Goal: Task Accomplishment & Management: Manage account settings

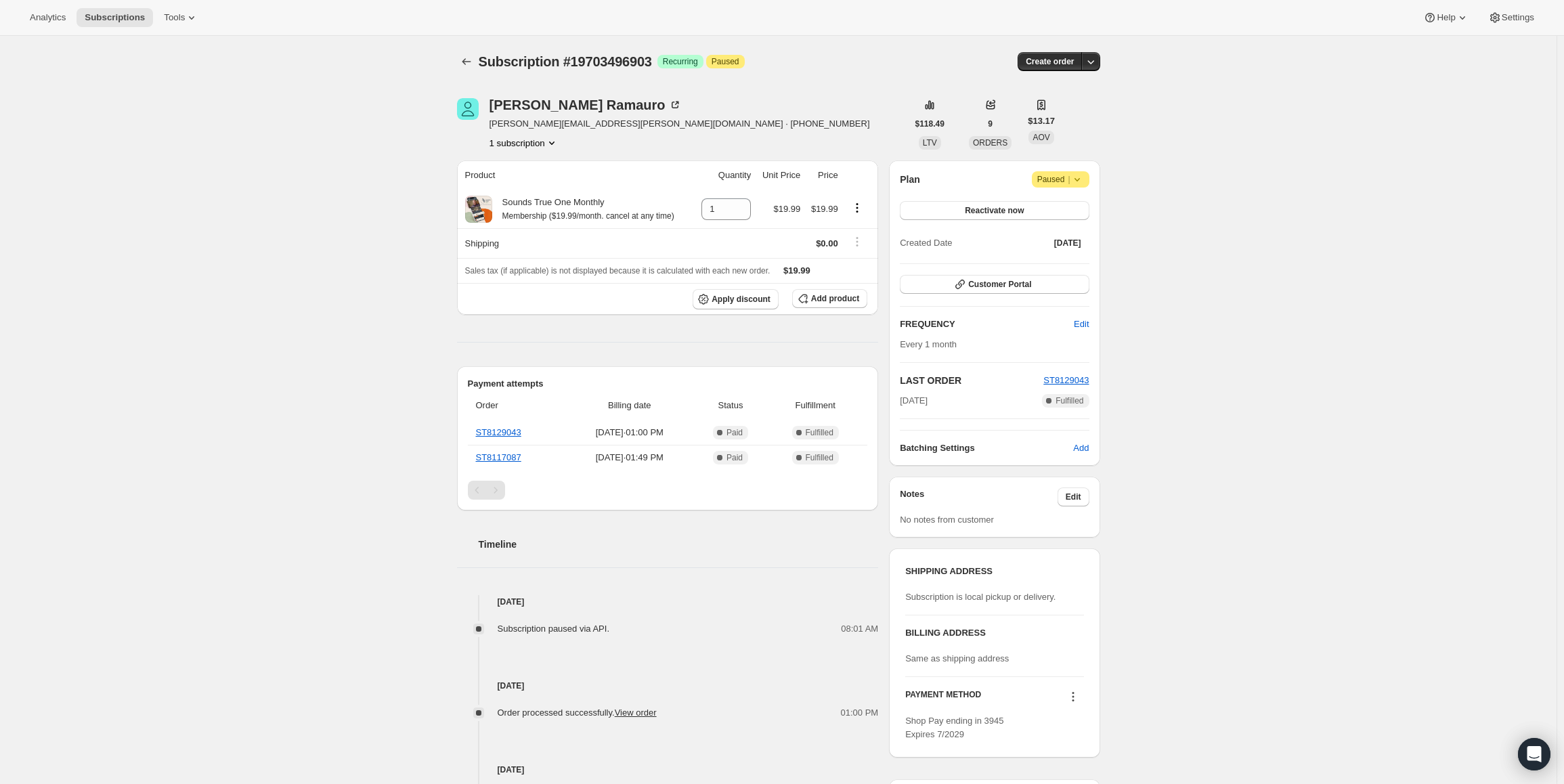
click at [1095, 182] on div "Plan Attention Paused | Reactivate now Created Date [DATE] Customer Portal FREQ…" at bounding box center [994, 313] width 210 height 305
click at [1077, 178] on icon at bounding box center [1077, 180] width 14 height 14
click at [1053, 217] on div "Cancel subscription" at bounding box center [1065, 206] width 92 height 30
click at [1053, 209] on span "Cancel subscription" at bounding box center [1066, 206] width 76 height 10
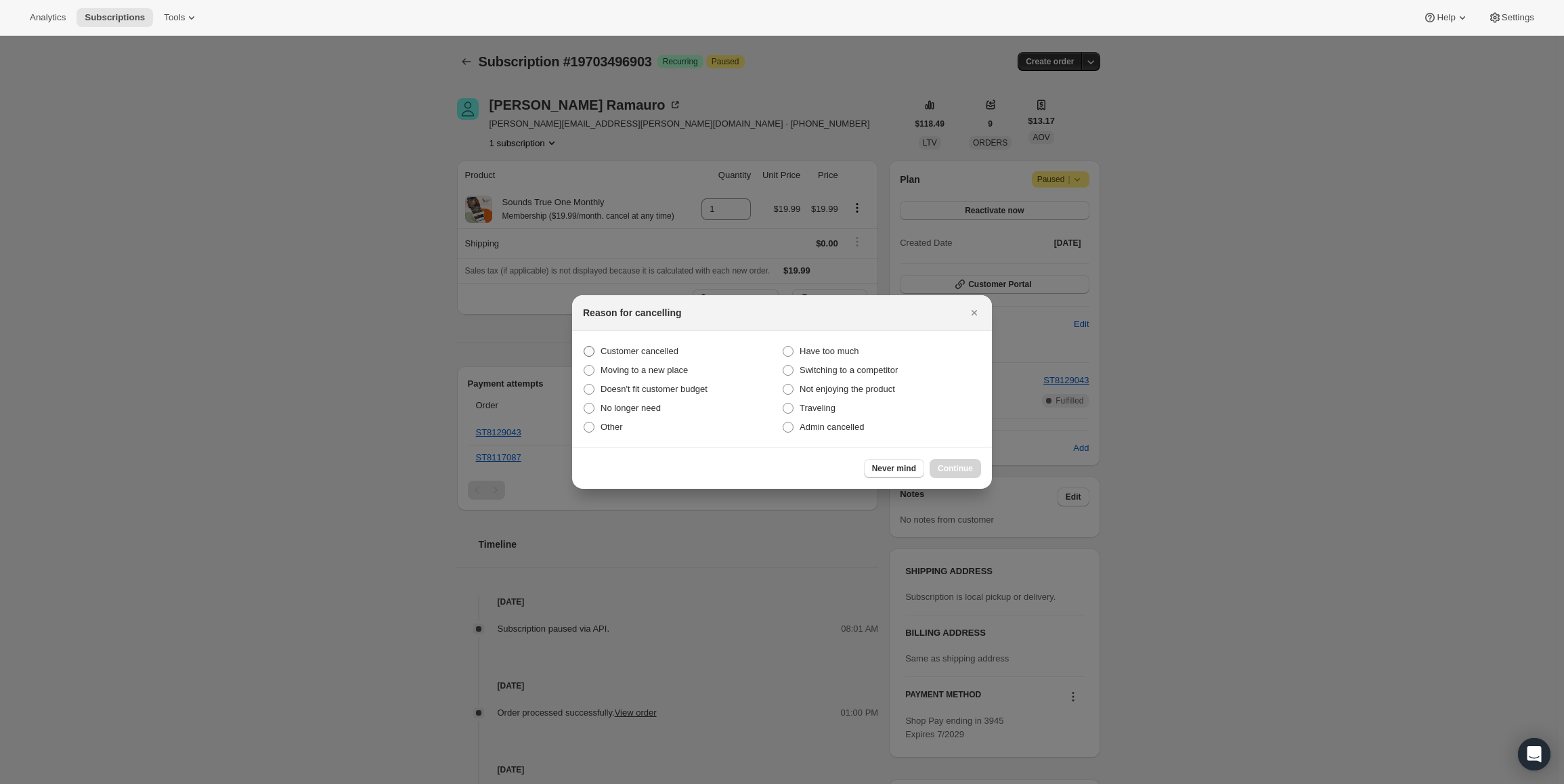
click at [643, 351] on span "Customer cancelled" at bounding box center [640, 351] width 78 height 10
click at [584, 347] on input "Customer cancelled" at bounding box center [584, 346] width 1 height 1
radio input "true"
click at [960, 459] on button "Continue" at bounding box center [955, 468] width 51 height 19
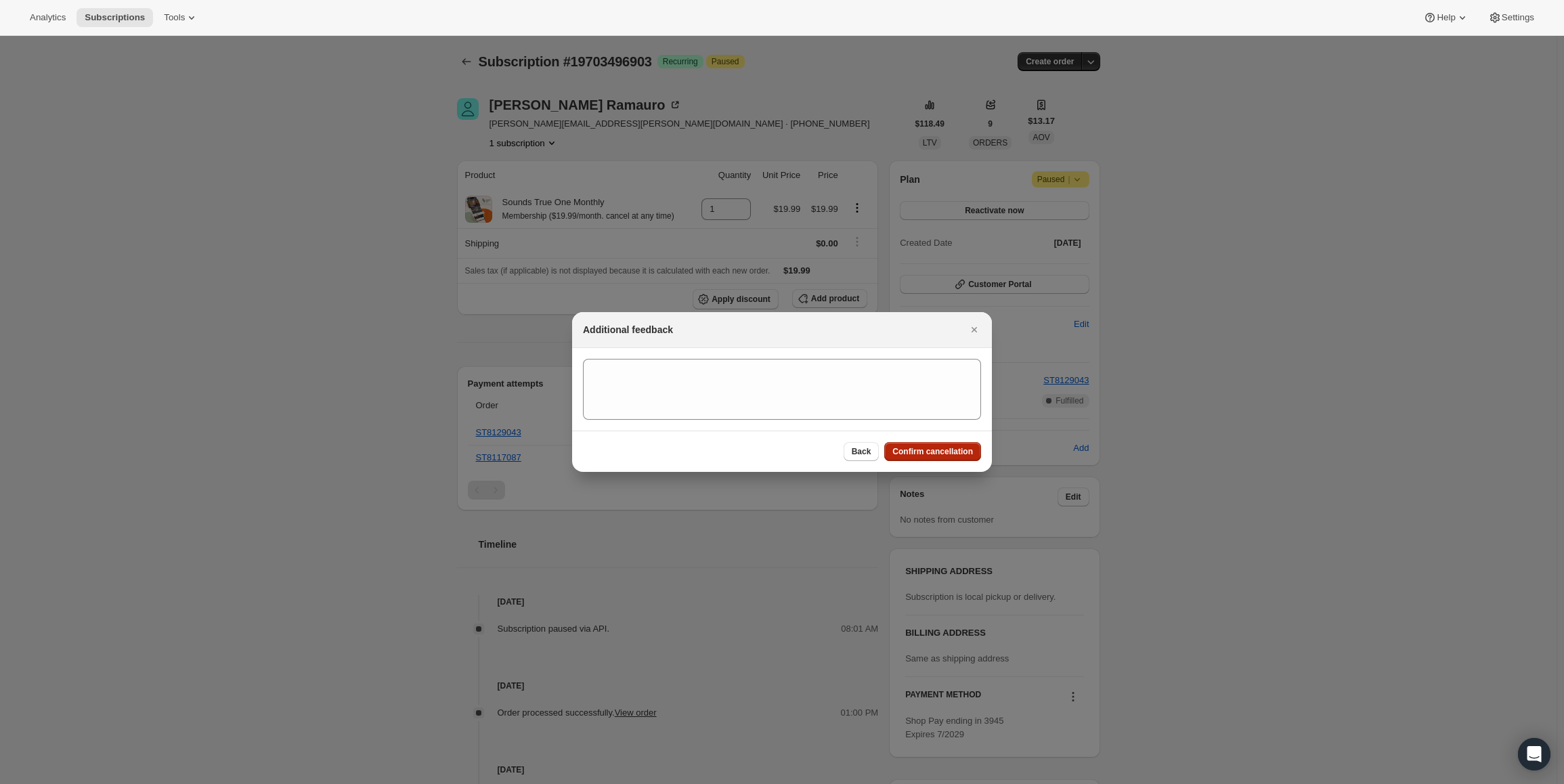
click at [949, 456] on span "Confirm cancellation" at bounding box center [932, 452] width 80 height 11
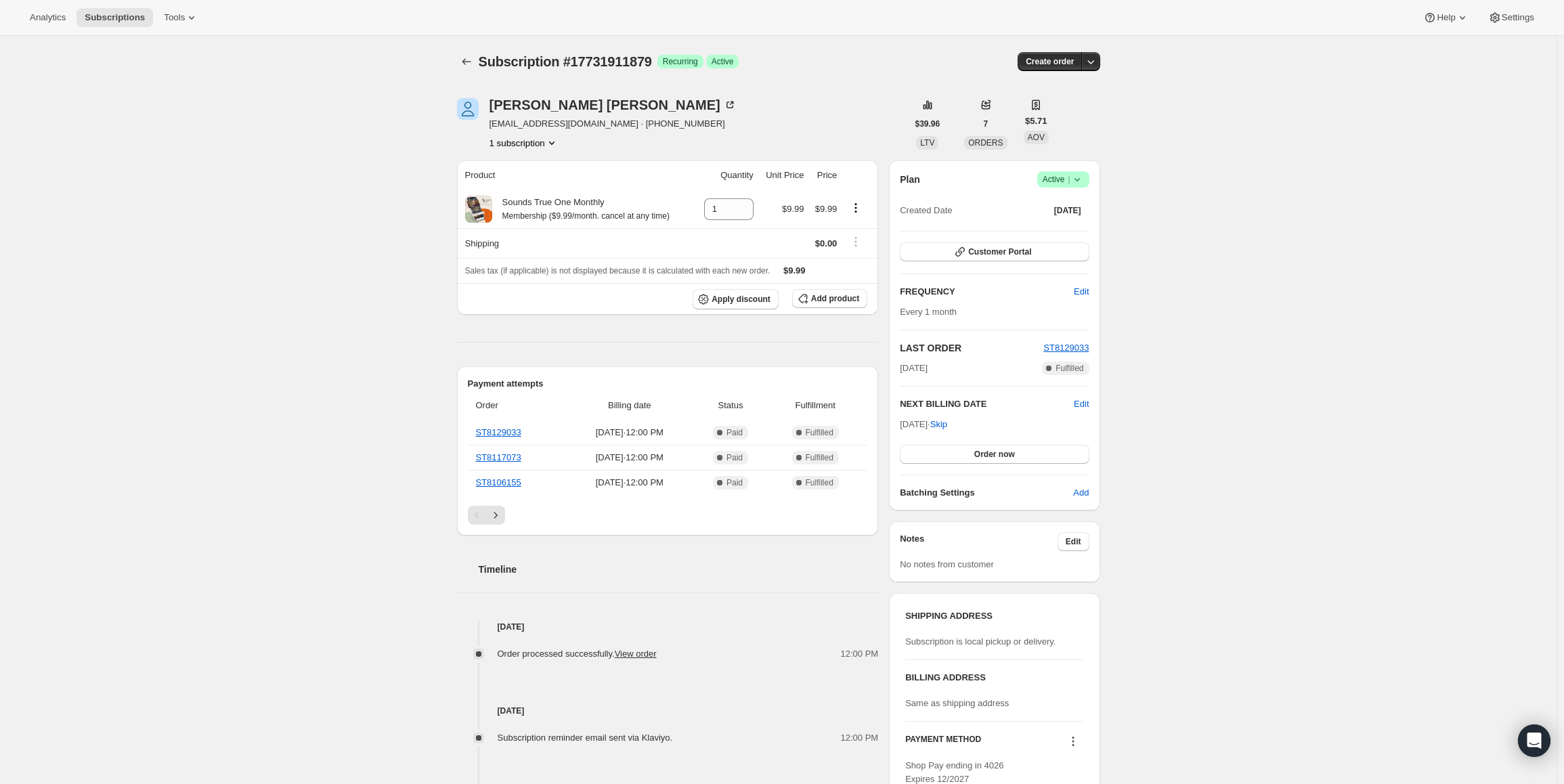
click at [1057, 174] on span "Active |" at bounding box center [1063, 180] width 41 height 14
click at [1083, 220] on button "Cancel subscription" at bounding box center [1067, 228] width 85 height 21
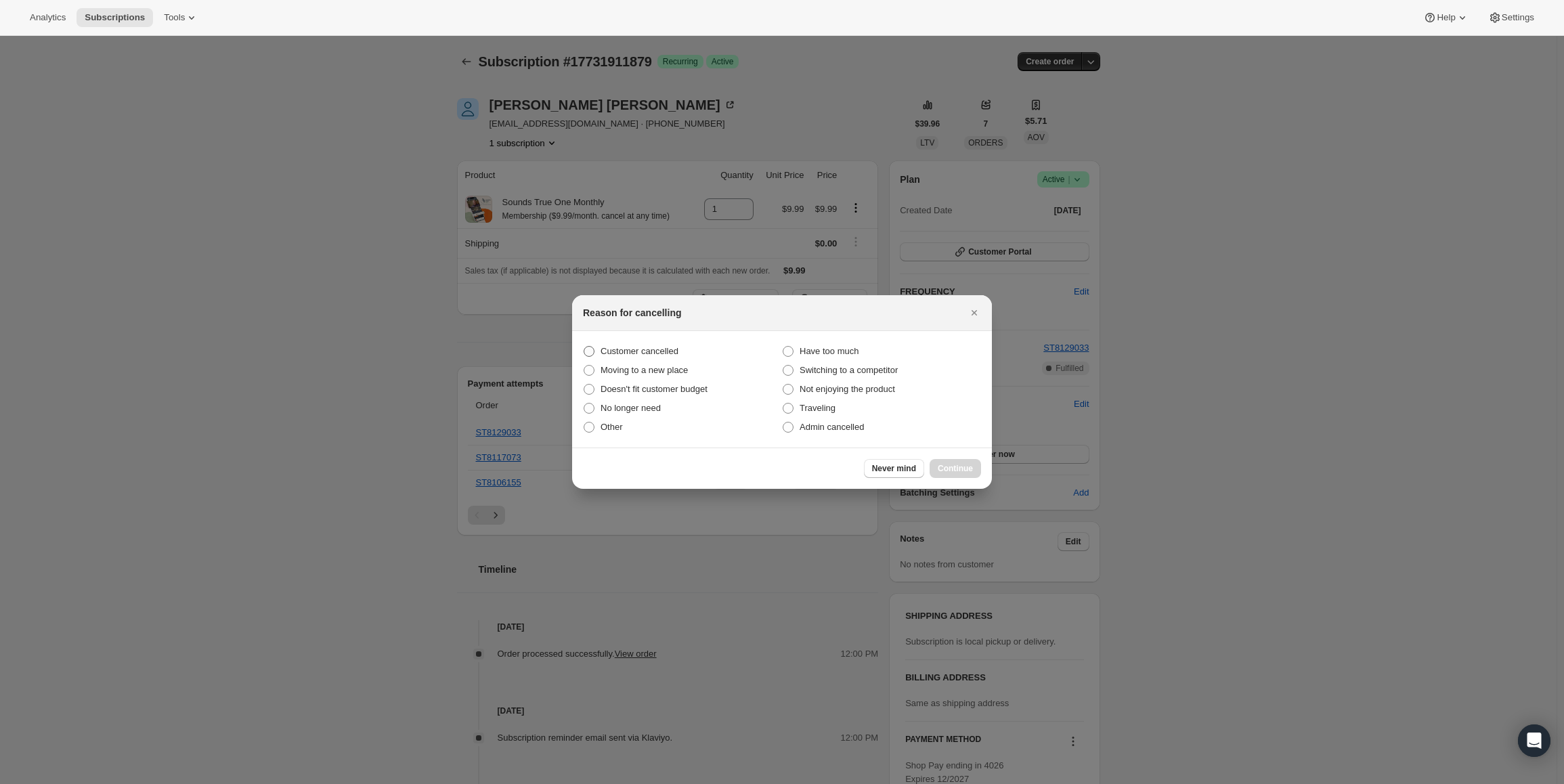
click at [654, 352] on span "Customer cancelled" at bounding box center [640, 351] width 78 height 10
click at [584, 347] on input "Customer cancelled" at bounding box center [584, 346] width 1 height 1
radio input "true"
click at [956, 475] on button "Continue" at bounding box center [955, 468] width 51 height 19
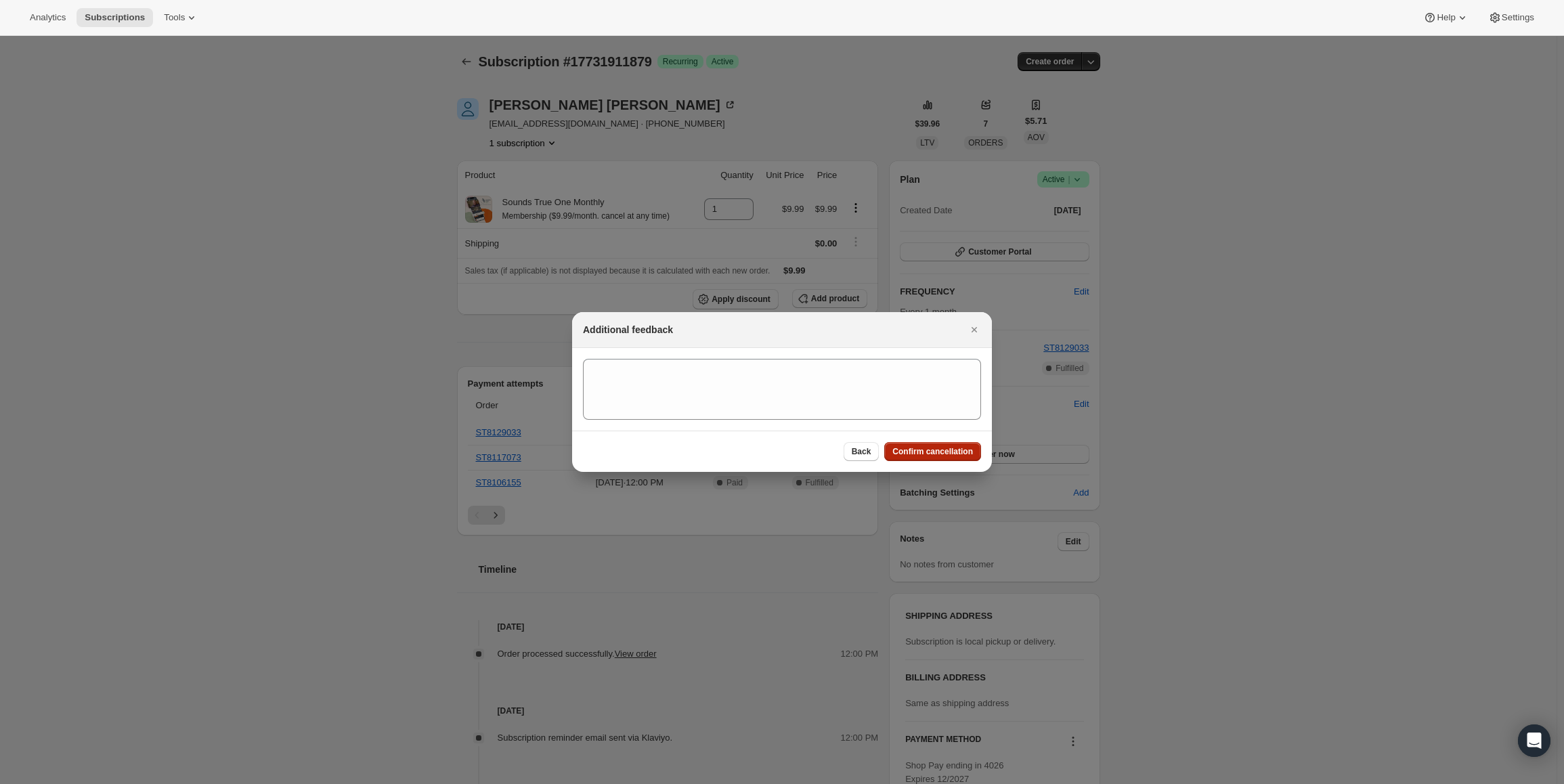
click at [939, 448] on span "Confirm cancellation" at bounding box center [932, 452] width 80 height 11
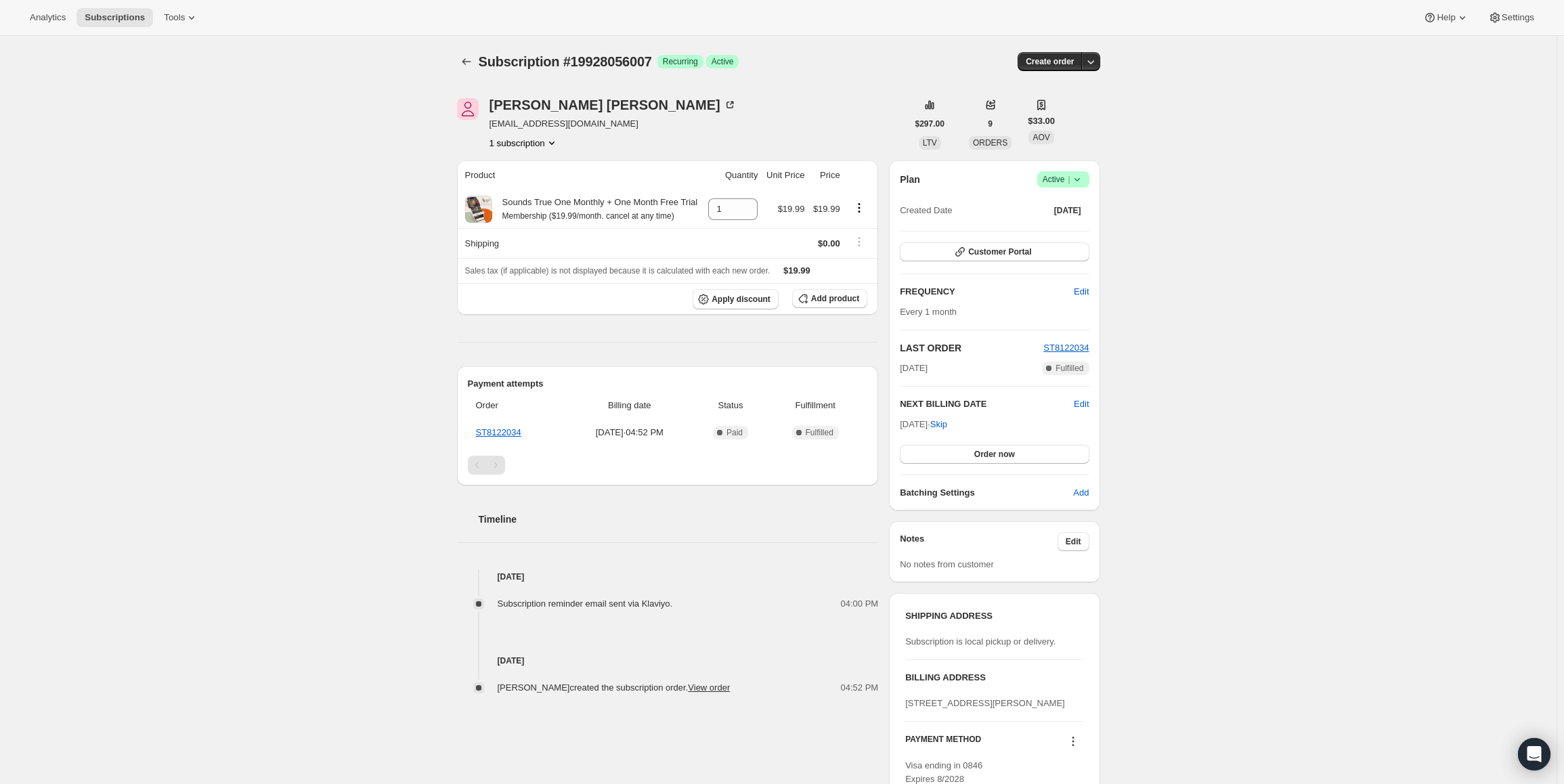
click at [1055, 180] on span "Active |" at bounding box center [1063, 180] width 41 height 14
click at [1050, 207] on span "Pause subscription" at bounding box center [1066, 206] width 74 height 10
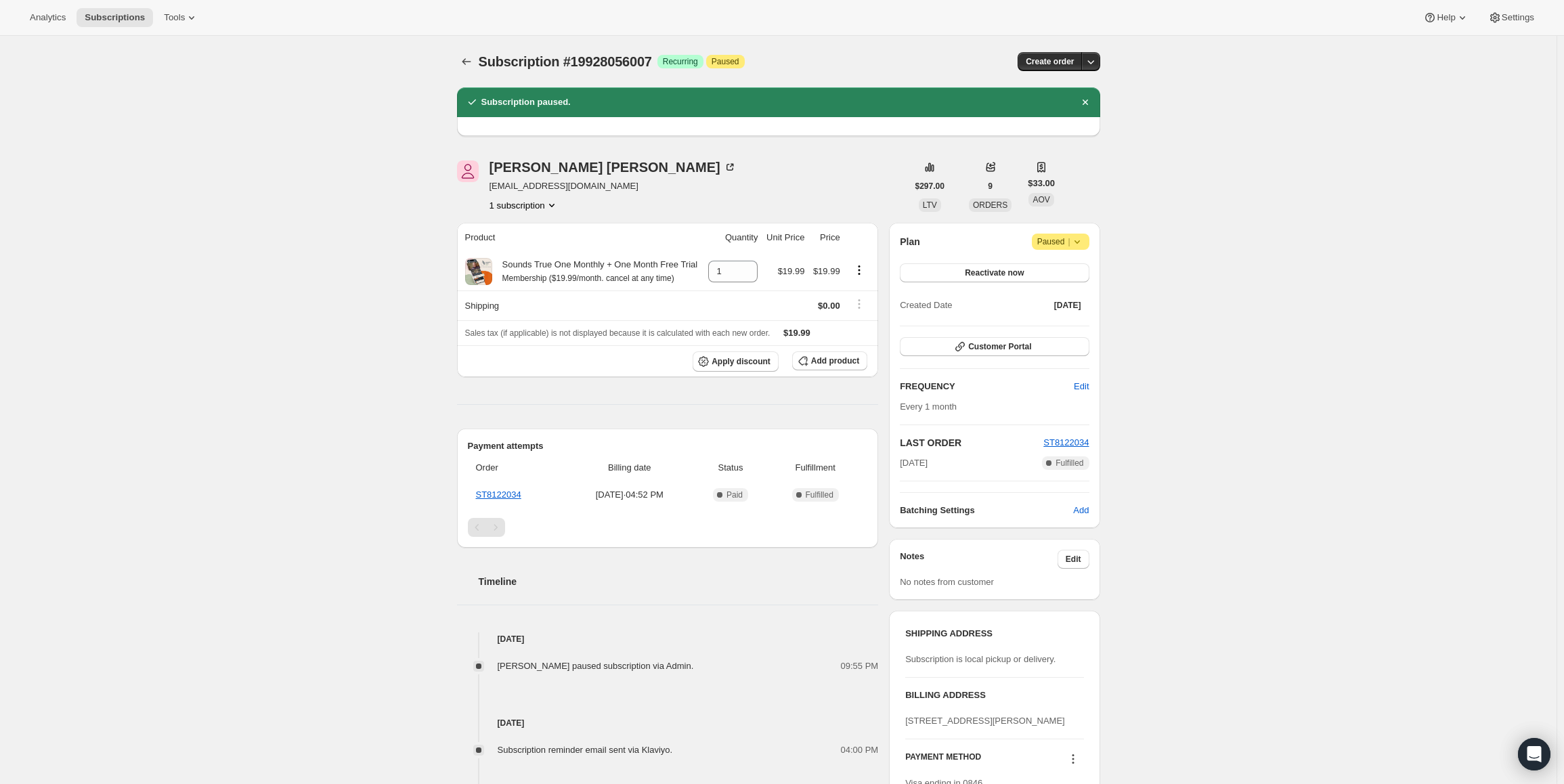
click at [927, 460] on span "Aug 28, 2025" at bounding box center [913, 463] width 28 height 14
copy span "Aug 28, 2025"
